Goal: Use online tool/utility: Utilize a website feature to perform a specific function

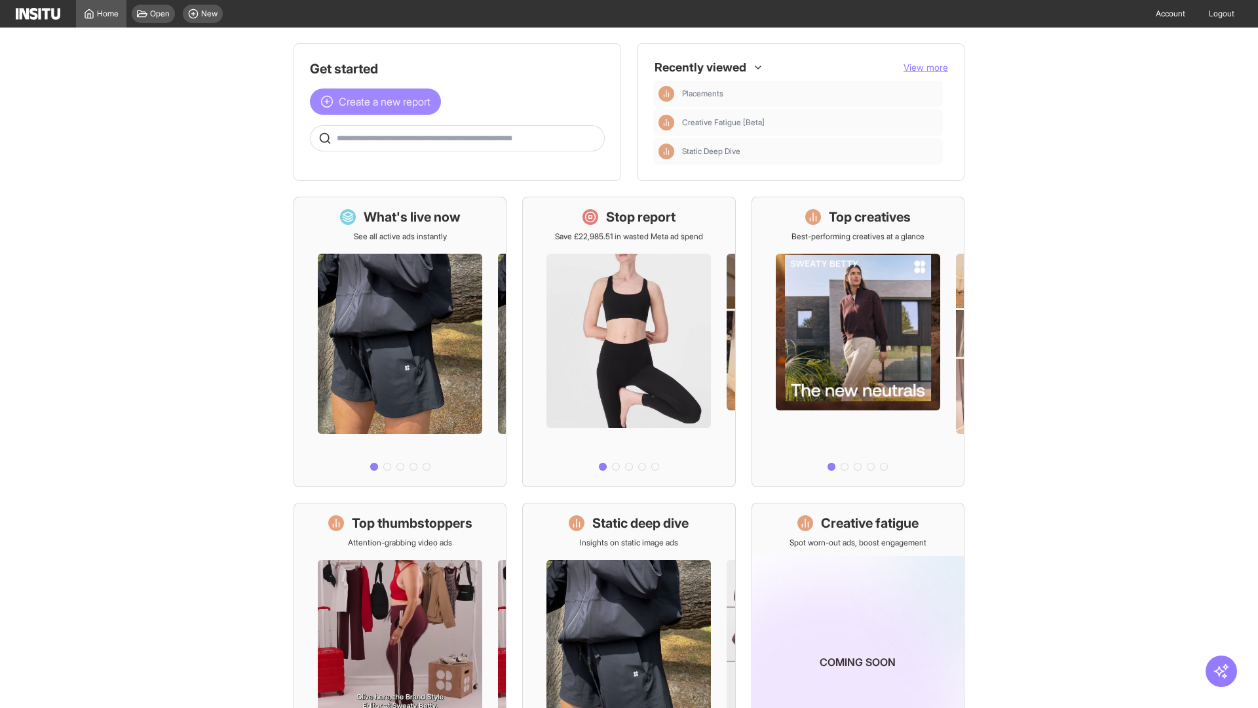
click at [379, 102] on span "Create a new report" at bounding box center [385, 102] width 92 height 16
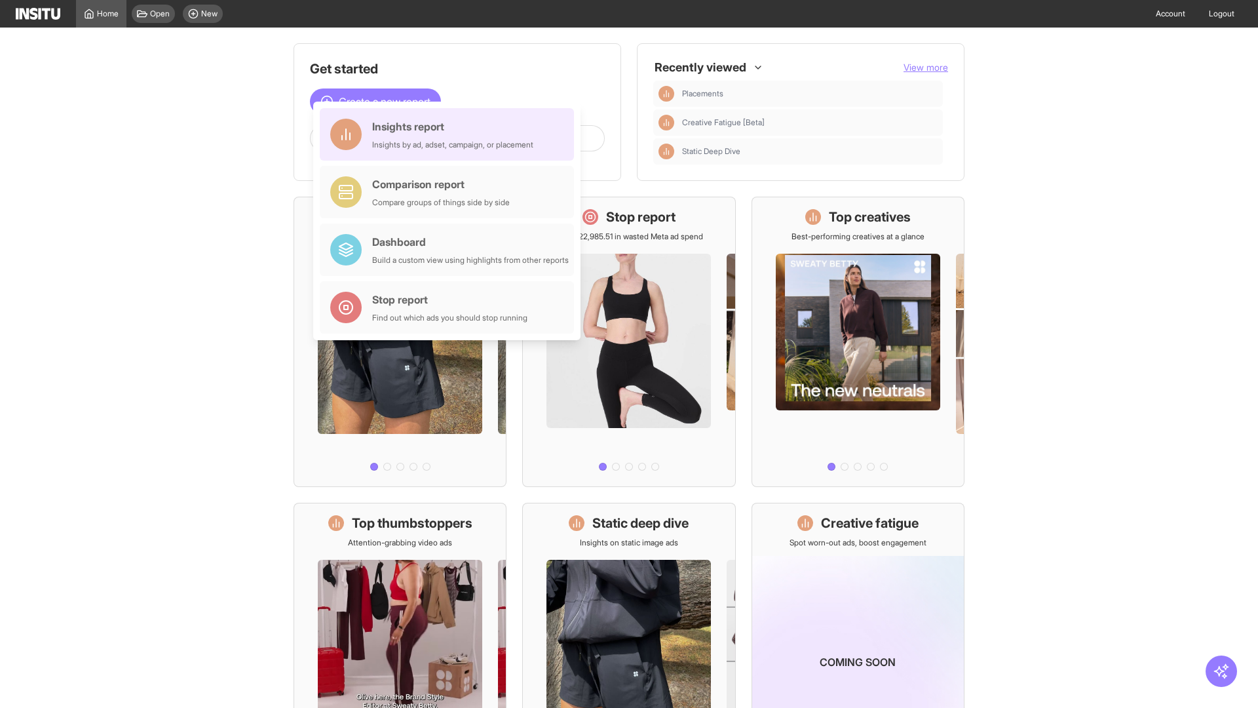
click at [450, 134] on div "Insights report Insights by ad, adset, campaign, or placement" at bounding box center [452, 134] width 161 height 31
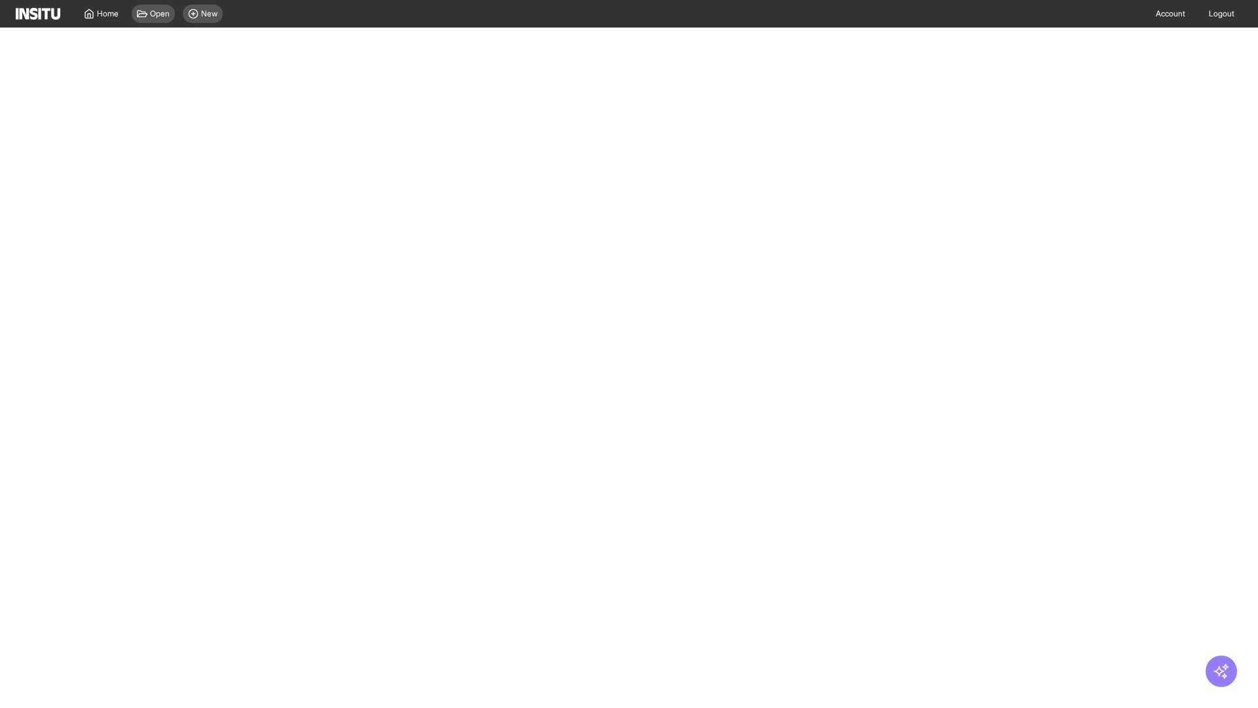
select select "**"
